Goal: Check status: Check status

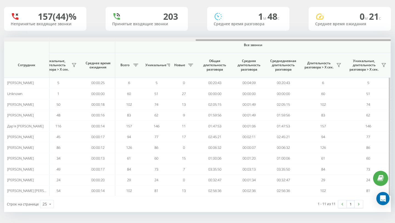
scroll to position [0, 374]
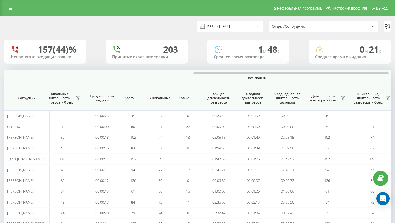
click at [255, 26] on input "[DATE] - [DATE]" at bounding box center [230, 26] width 66 height 11
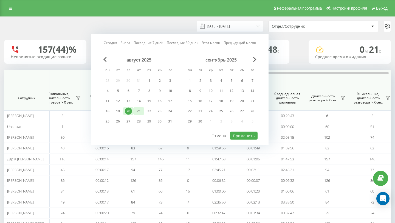
click at [140, 109] on div "21" at bounding box center [138, 111] width 7 height 7
click at [243, 137] on button "Применить" at bounding box center [244, 136] width 28 height 8
type input "21.08.2025 - 21.08.2025"
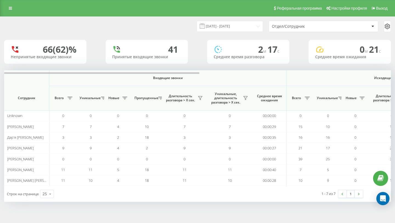
click at [304, 29] on div "Отдел/Сотрудник" at bounding box center [323, 26] width 109 height 11
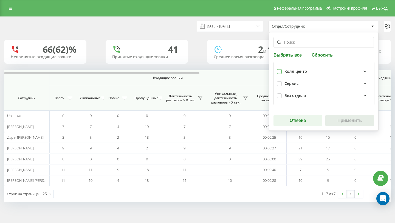
click at [280, 69] on label at bounding box center [279, 69] width 5 height 0
checkbox input "true"
click at [342, 120] on button "Применить" at bounding box center [349, 120] width 49 height 11
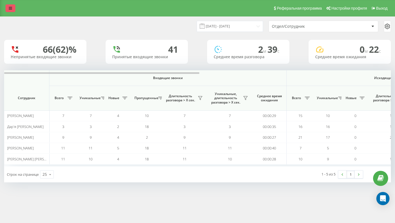
click at [8, 10] on link at bounding box center [10, 8] width 10 height 8
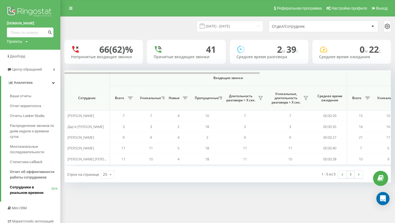
click at [22, 188] on span "Сотрудники в реальном времени" at bounding box center [31, 189] width 42 height 11
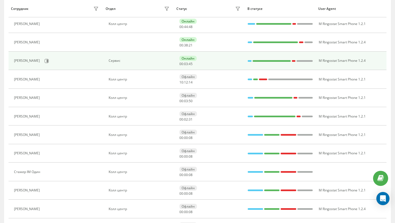
scroll to position [218, 0]
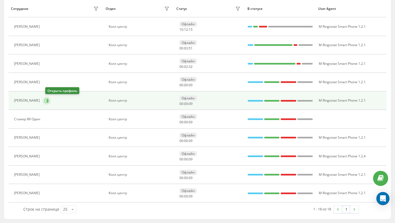
click at [49, 101] on icon at bounding box center [46, 100] width 4 height 4
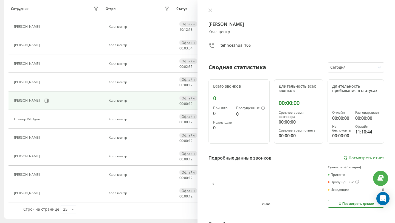
click at [353, 67] on div at bounding box center [351, 67] width 43 height 6
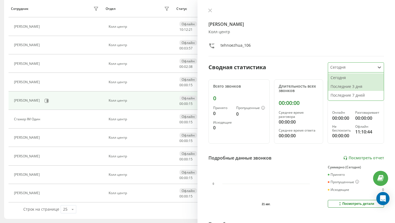
click at [352, 87] on div "Последние 3 дня" at bounding box center [356, 86] width 56 height 9
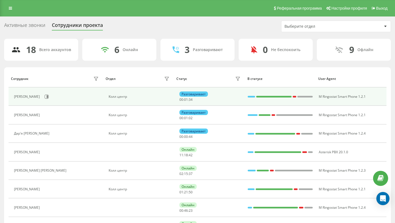
scroll to position [218, 0]
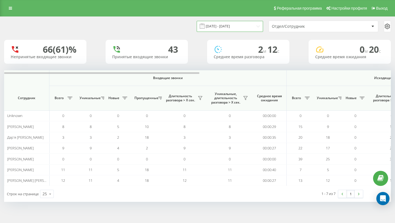
click at [235, 28] on input "[DATE] - [DATE]" at bounding box center [230, 26] width 66 height 11
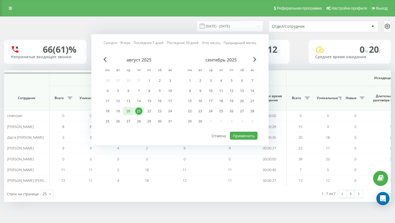
click at [127, 112] on div "20" at bounding box center [128, 111] width 7 height 7
click at [240, 136] on button "Применить" at bounding box center [244, 136] width 28 height 8
type input "20.08.2025 - 20.08.2025"
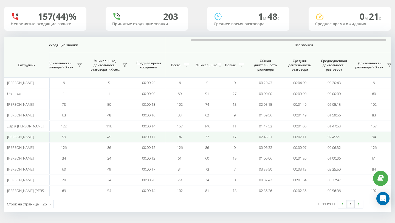
scroll to position [0, 344]
